Goal: Communication & Community: Answer question/provide support

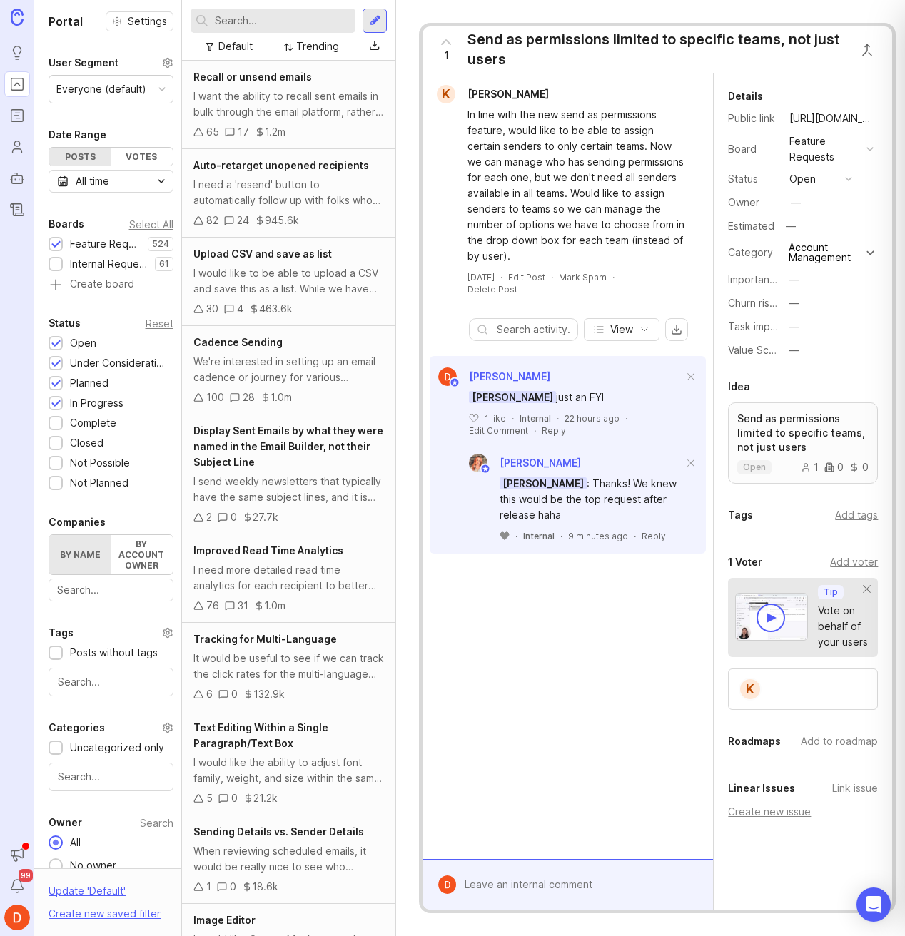
click at [504, 536] on icon at bounding box center [504, 536] width 9 height 8
click at [569, 538] on div "Internal" at bounding box center [565, 536] width 31 height 12
click at [514, 548] on div "Reply" at bounding box center [511, 548] width 24 height 12
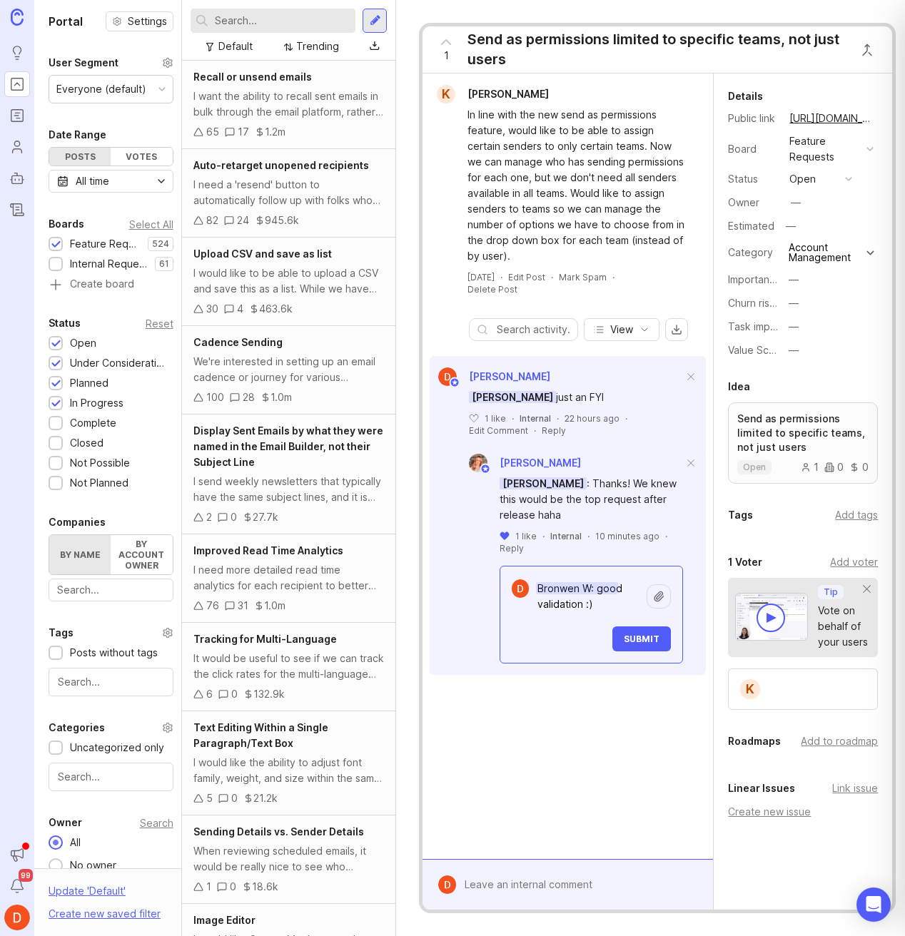
click at [598, 609] on textarea "Bronwen W: good validation :)" at bounding box center [588, 596] width 118 height 43
click at [598, 589] on textarea "Bronwen W: good validation 🙂" at bounding box center [588, 596] width 118 height 43
type textarea "Bronwen W: yup, good validation 🙂"
click at [654, 641] on span "Submit" at bounding box center [642, 639] width 36 height 11
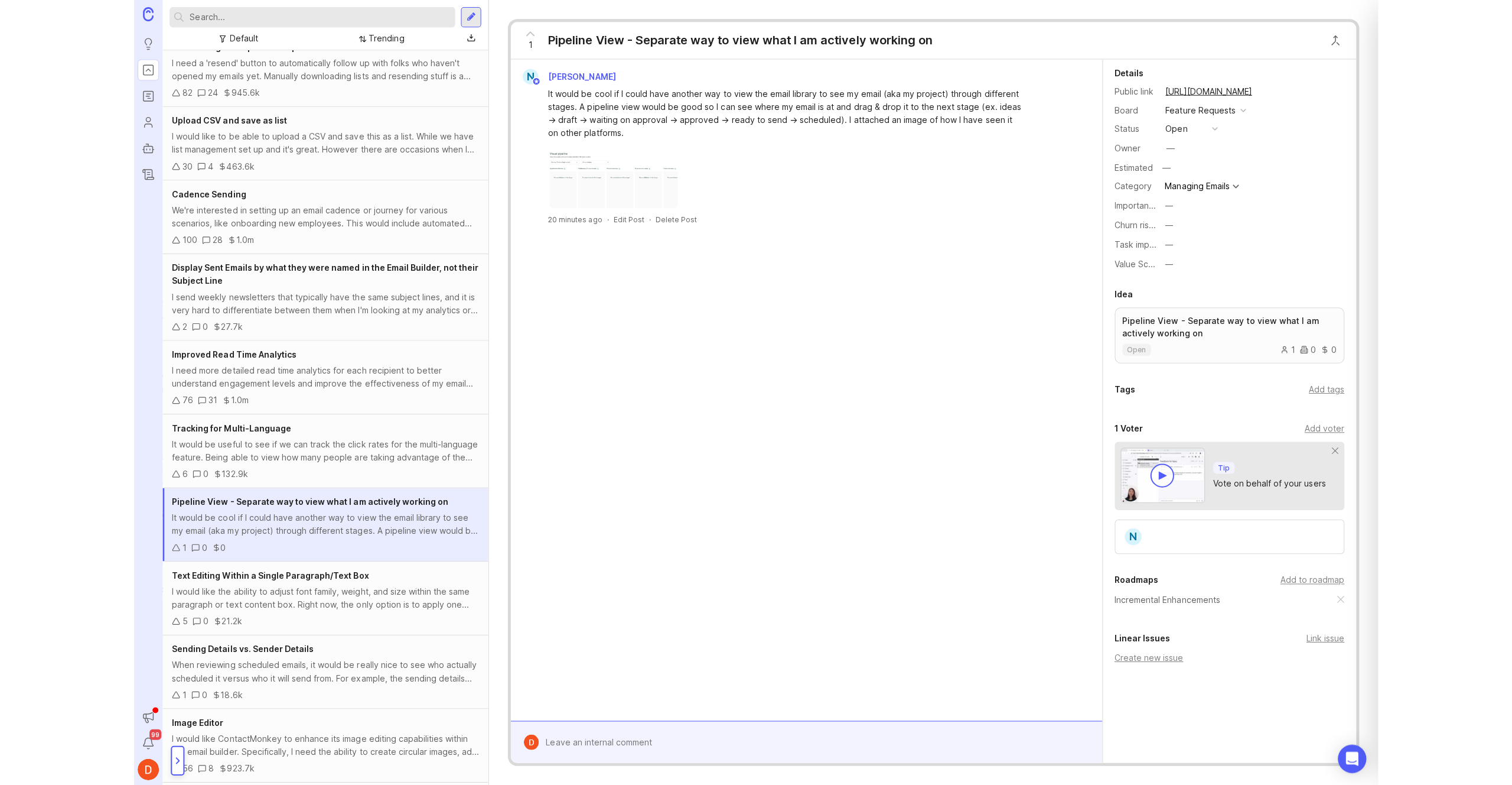
scroll to position [5, 0]
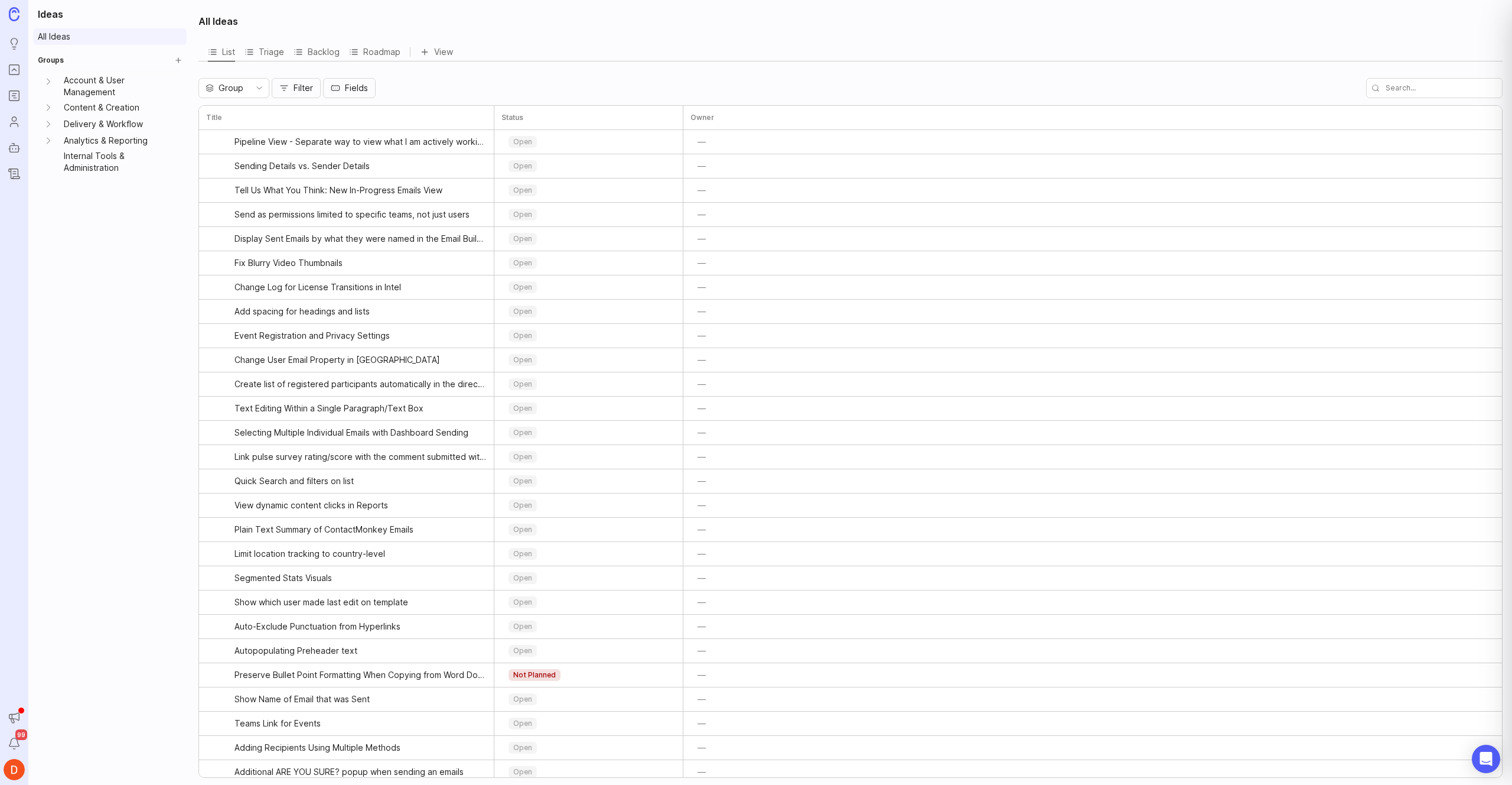
click at [100, 36] on link "All Ideas" at bounding box center [110, 36] width 154 height 17
click at [426, 94] on input "text" at bounding box center [1433, 88] width 137 height 20
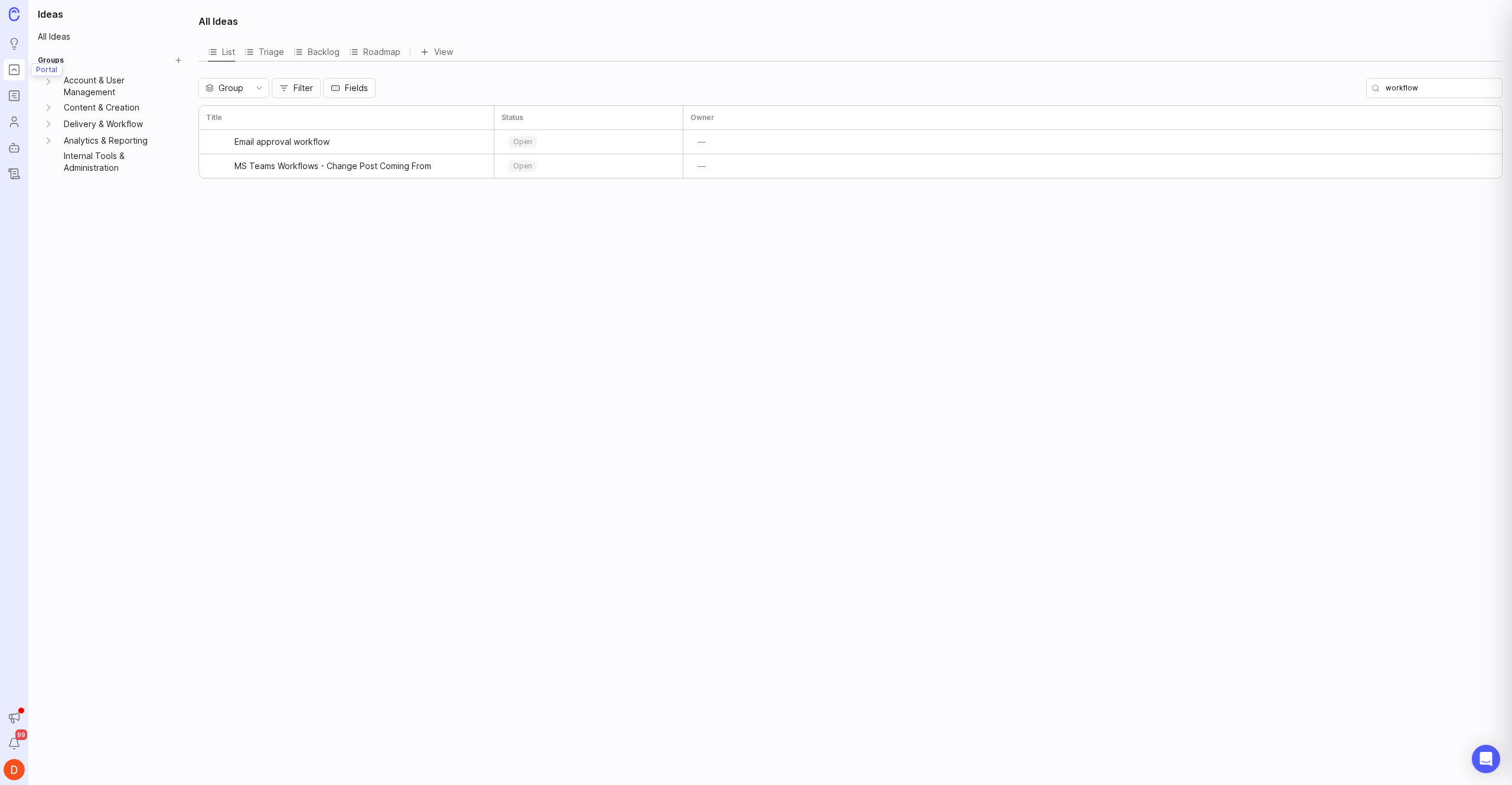
type input "workflow"
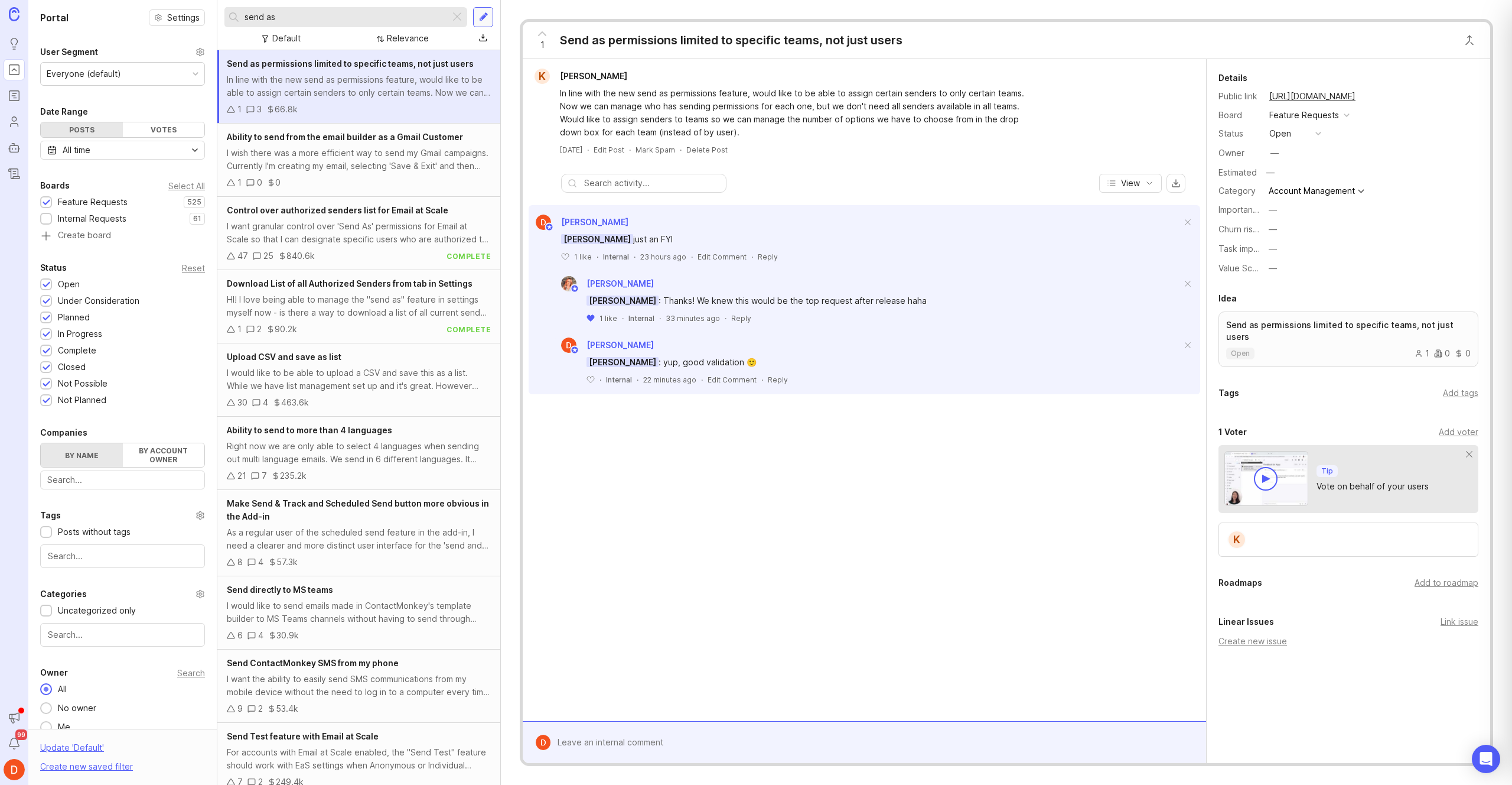
click at [426, 16] on div at bounding box center [483, 17] width 9 height 11
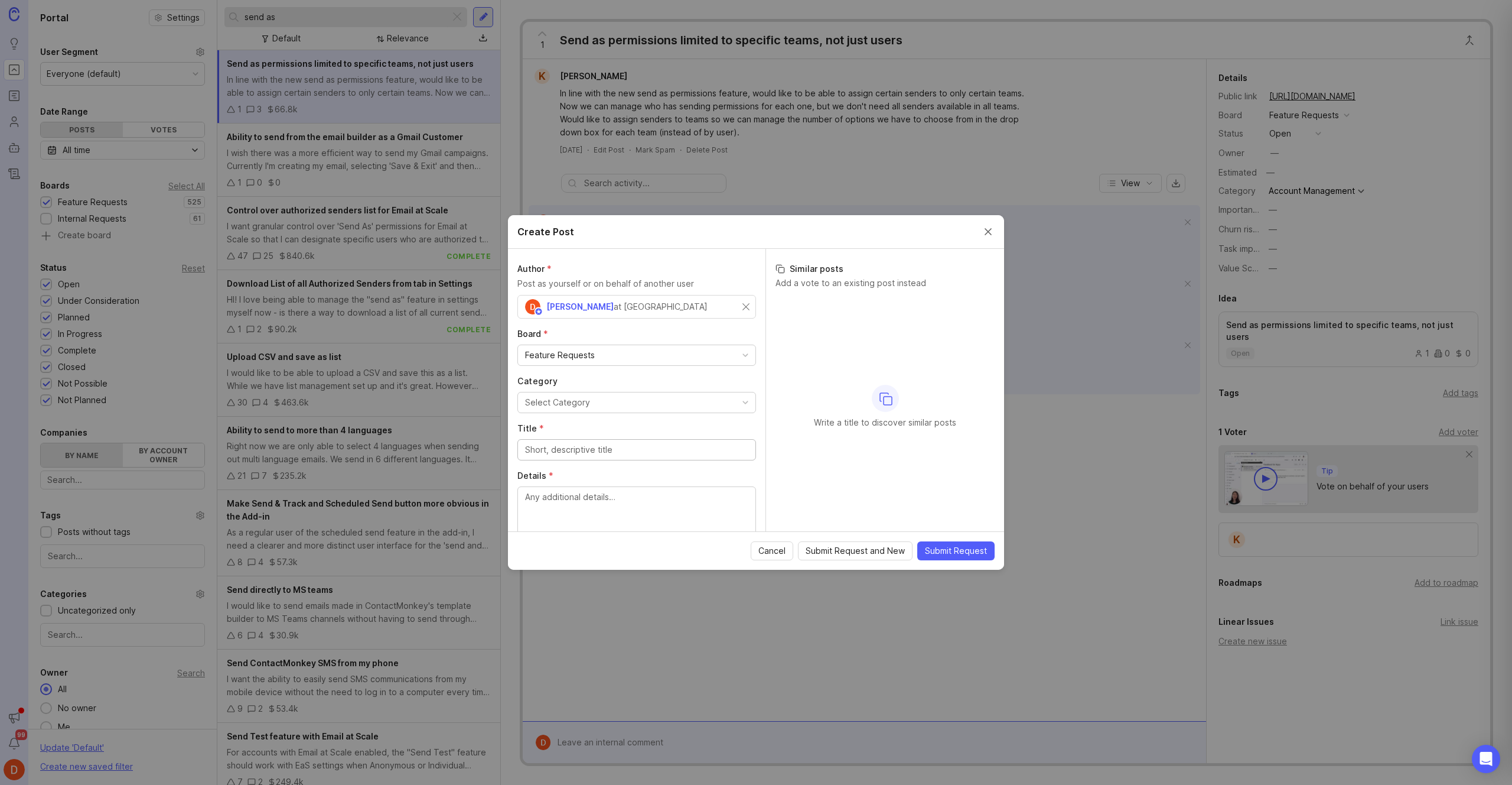
click at [426, 406] on button "Select Category" at bounding box center [636, 402] width 238 height 22
click at [426, 379] on label "Category" at bounding box center [636, 381] width 238 height 12
click at [426, 359] on div "Feature Requests" at bounding box center [636, 355] width 238 height 20
click at [426, 328] on label "Board *" at bounding box center [636, 334] width 238 height 12
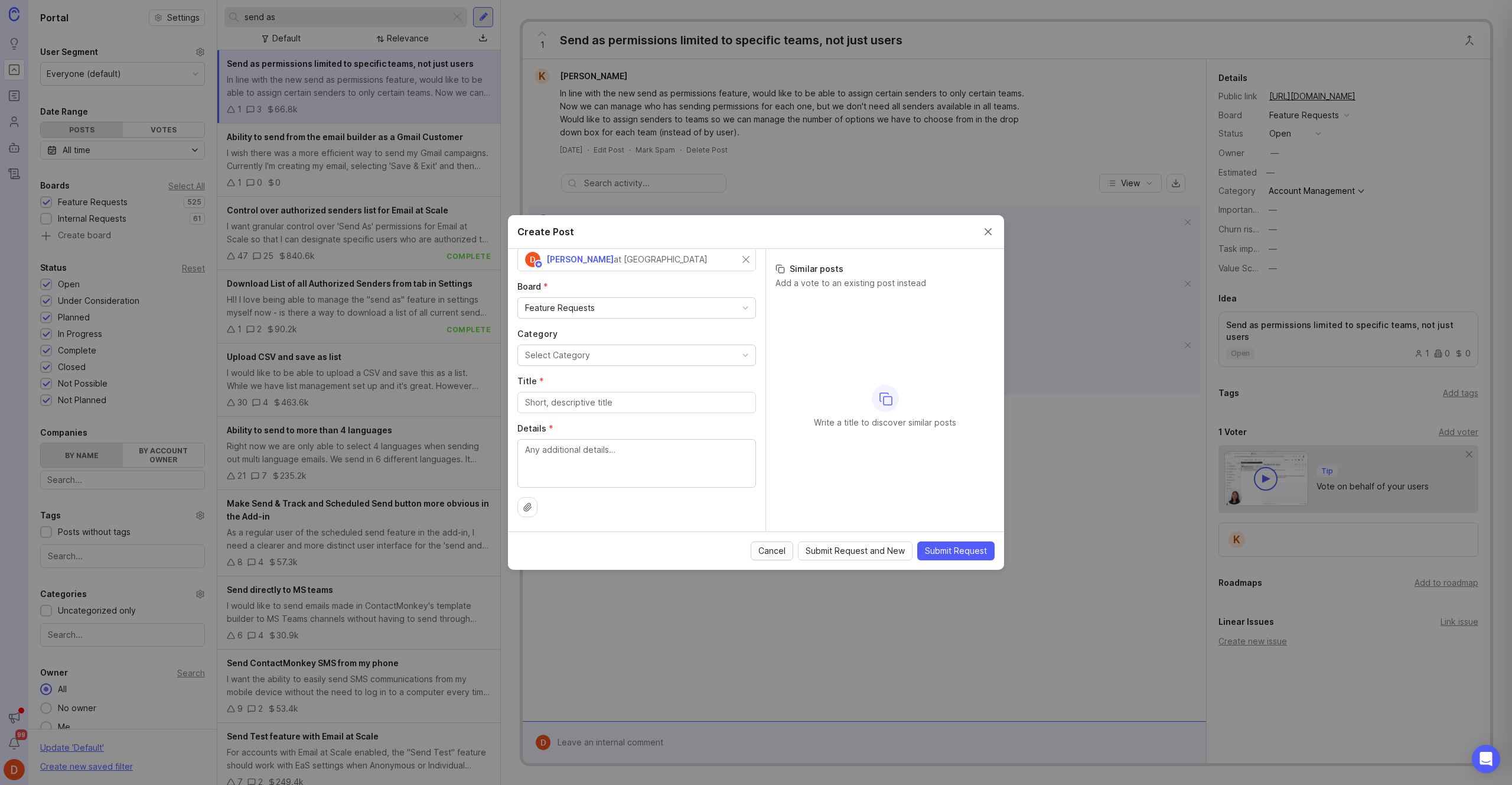
click at [426, 482] on span "Cancel" at bounding box center [771, 551] width 27 height 12
